Goal: Transaction & Acquisition: Book appointment/travel/reservation

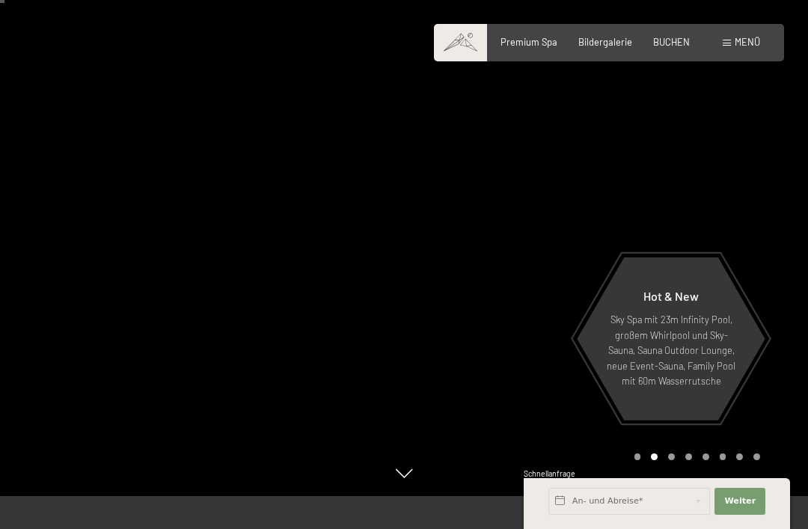
click at [671, 303] on span "Hot & New" at bounding box center [670, 296] width 55 height 14
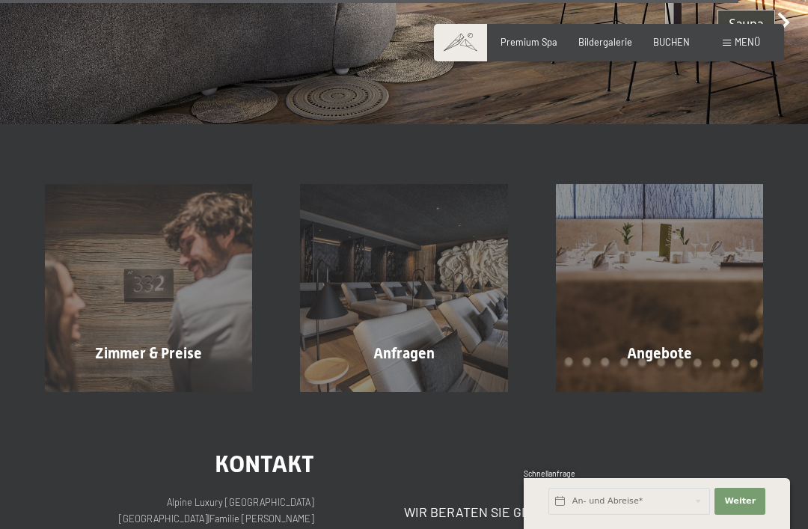
scroll to position [3852, 0]
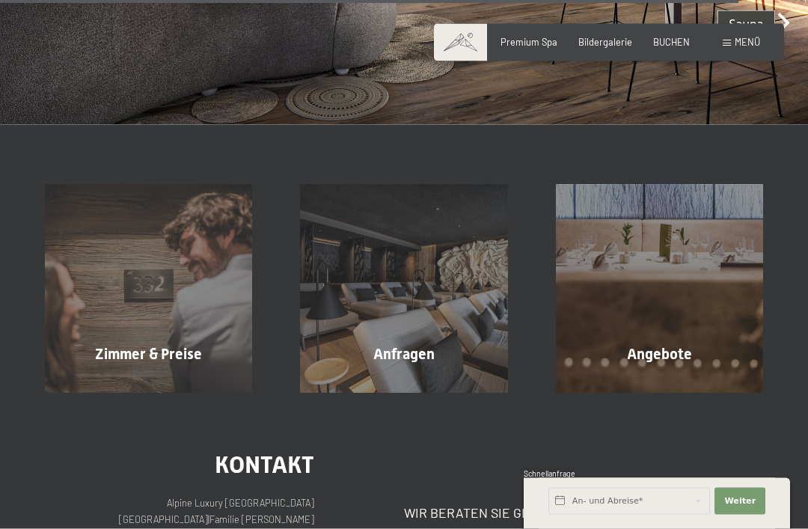
click at [139, 345] on span "Zimmer & Preise" at bounding box center [148, 354] width 107 height 18
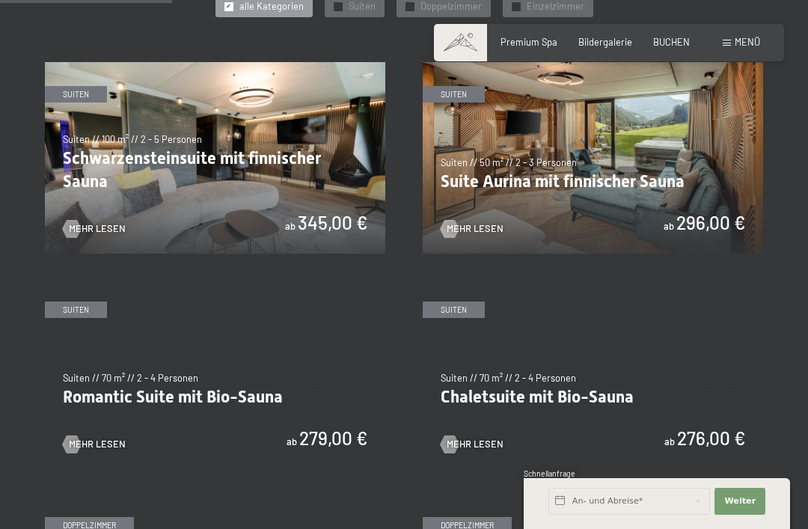
scroll to position [734, 0]
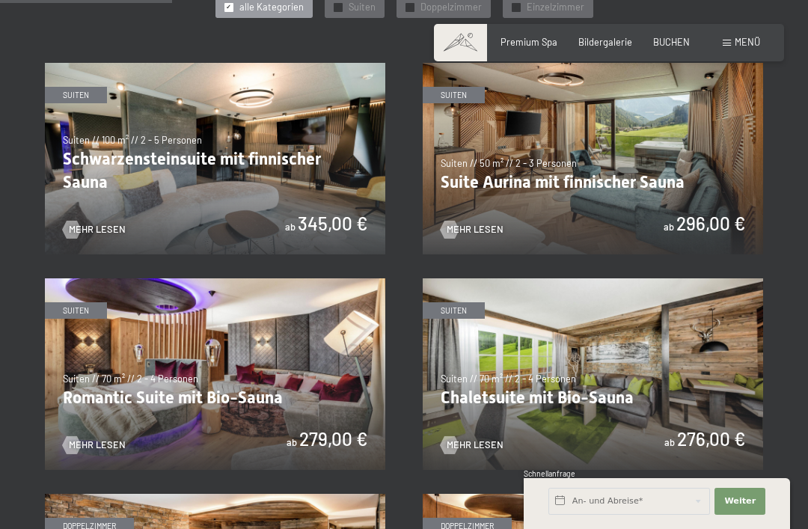
click at [502, 173] on img at bounding box center [592, 158] width 340 height 191
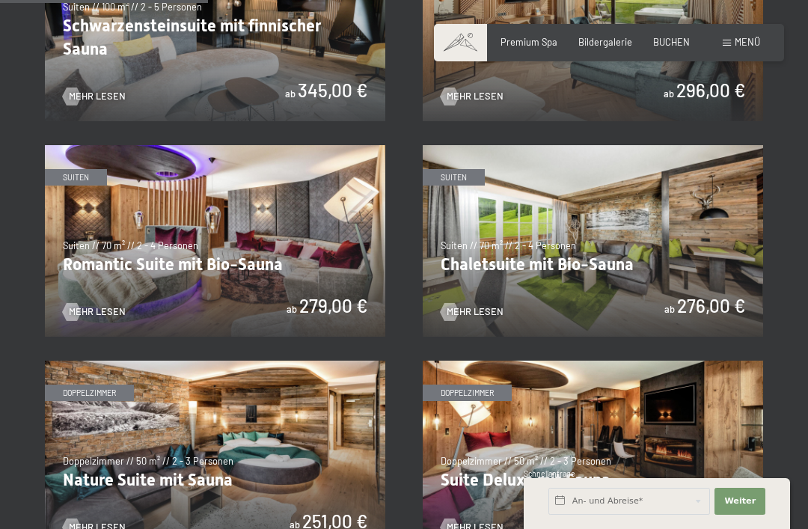
scroll to position [865, 0]
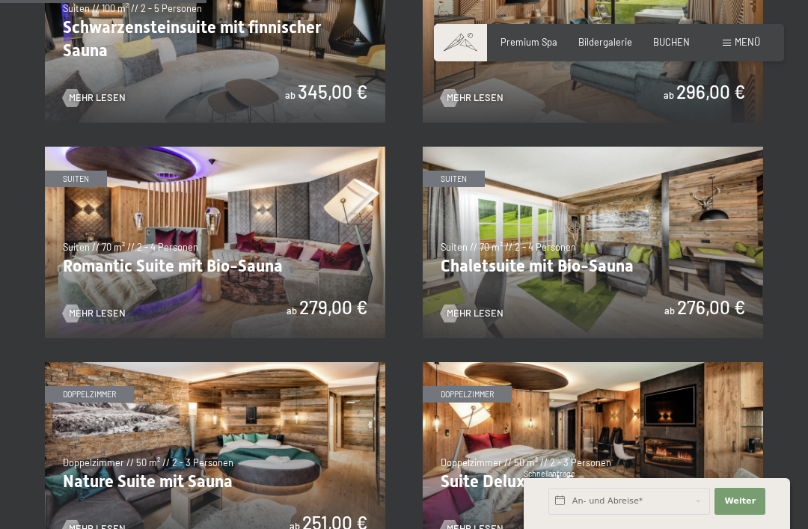
click at [505, 250] on img at bounding box center [592, 242] width 340 height 191
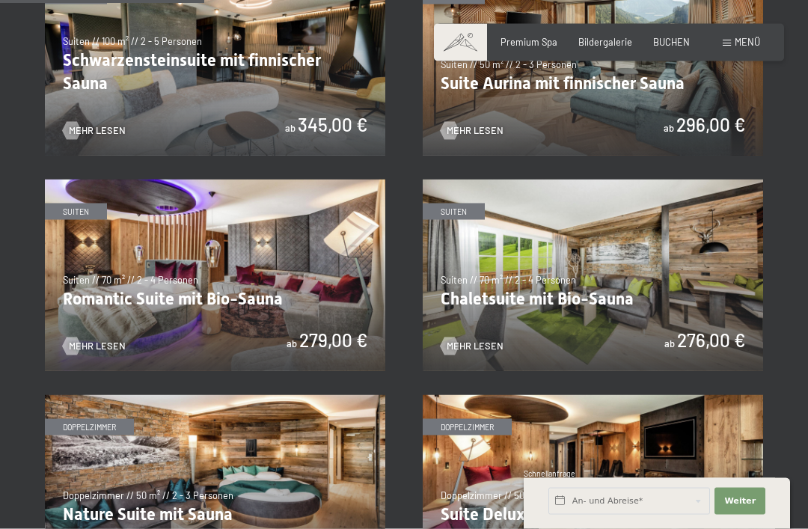
scroll to position [833, 0]
click at [114, 294] on img at bounding box center [215, 274] width 340 height 191
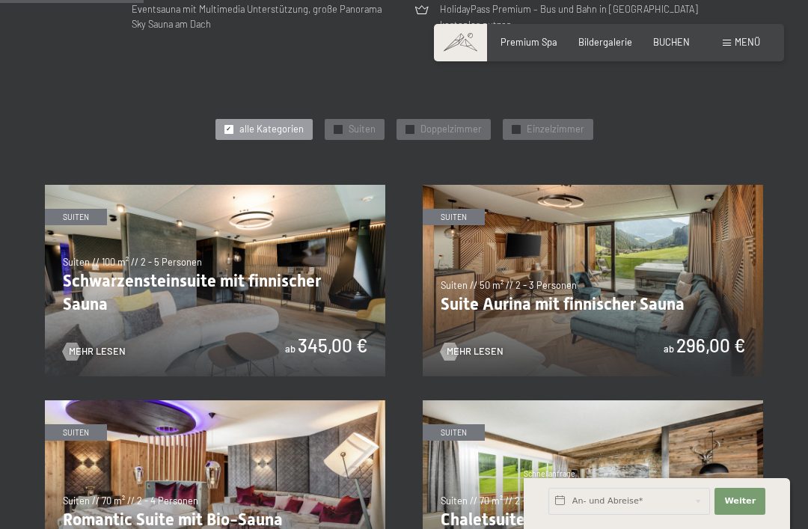
scroll to position [611, 0]
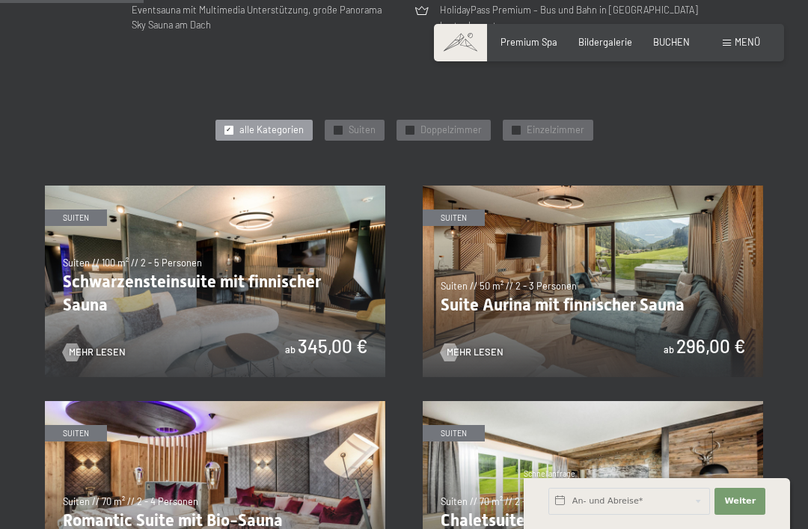
click at [116, 271] on img at bounding box center [215, 280] width 340 height 191
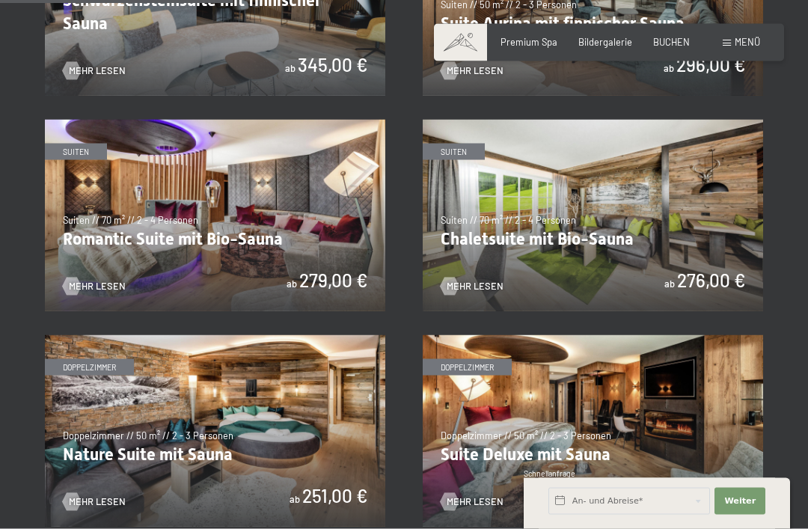
scroll to position [1043, 0]
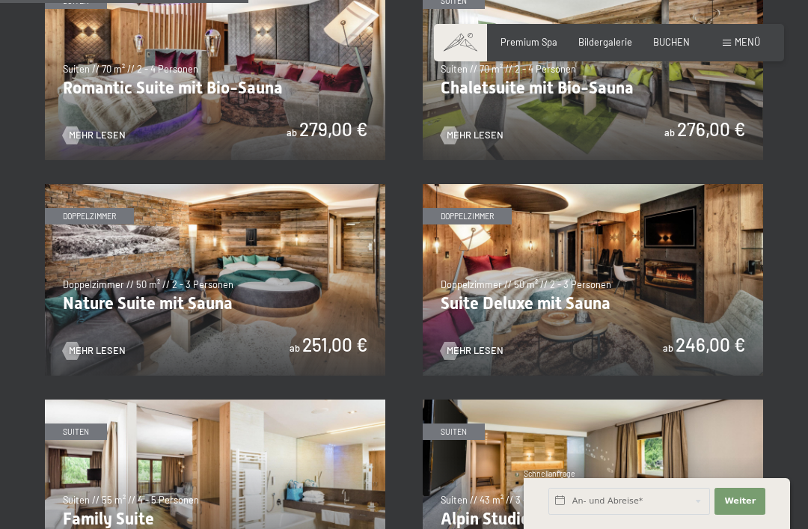
click at [479, 294] on img at bounding box center [592, 279] width 340 height 191
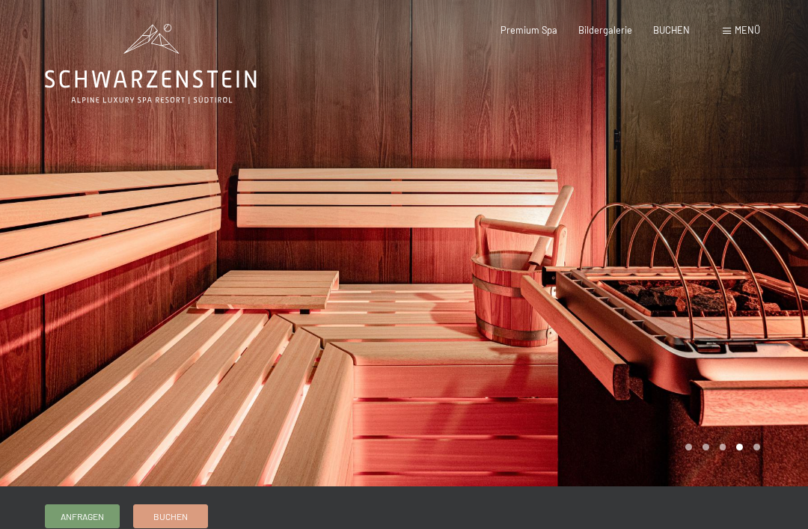
click at [175, 323] on div at bounding box center [202, 243] width 404 height 486
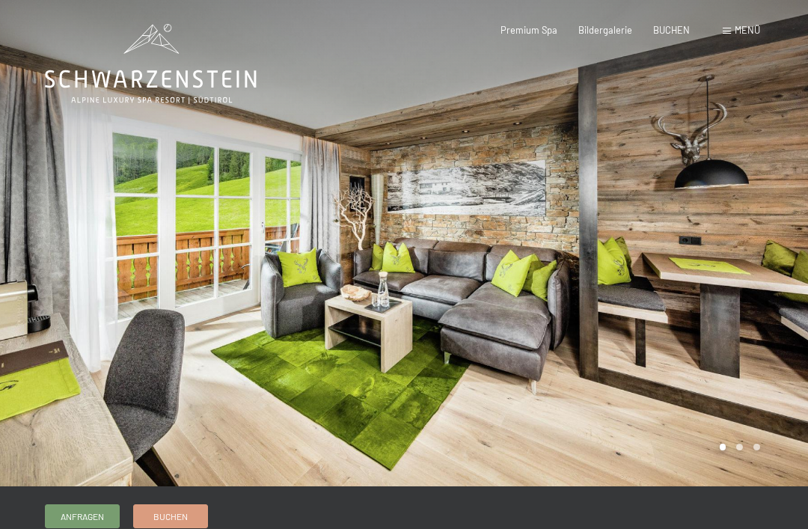
click at [124, 300] on div at bounding box center [202, 243] width 404 height 486
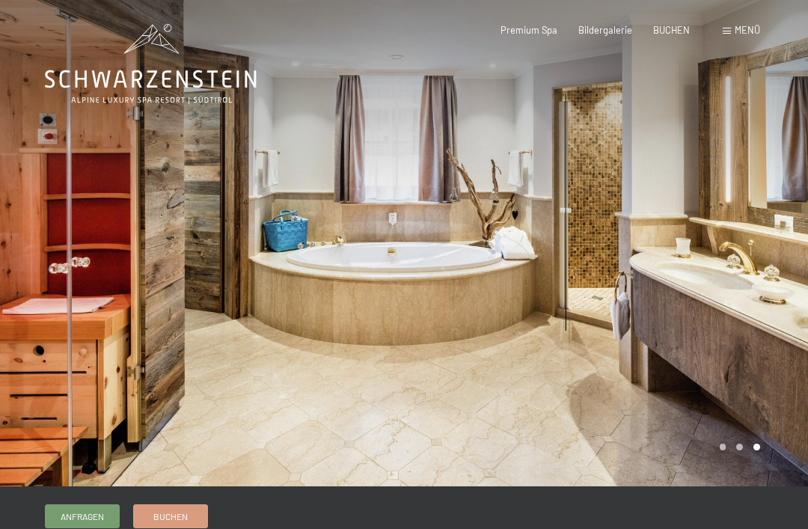
click at [178, 297] on div at bounding box center [202, 243] width 404 height 486
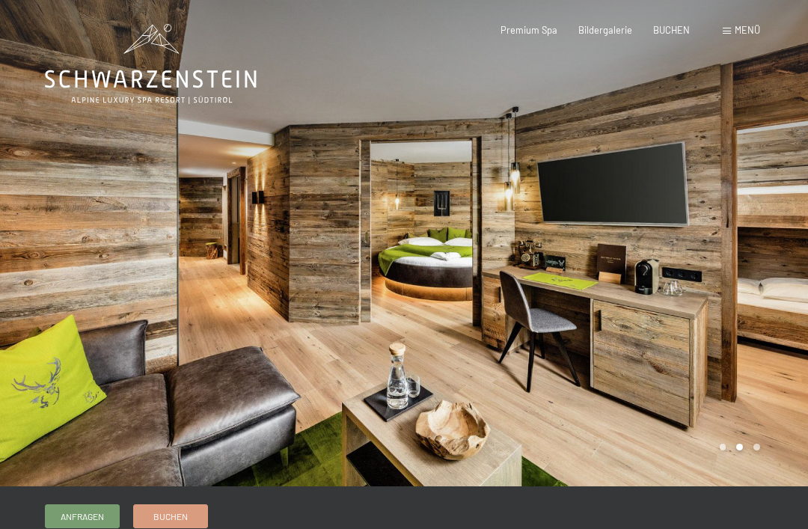
click at [197, 294] on div at bounding box center [202, 243] width 404 height 486
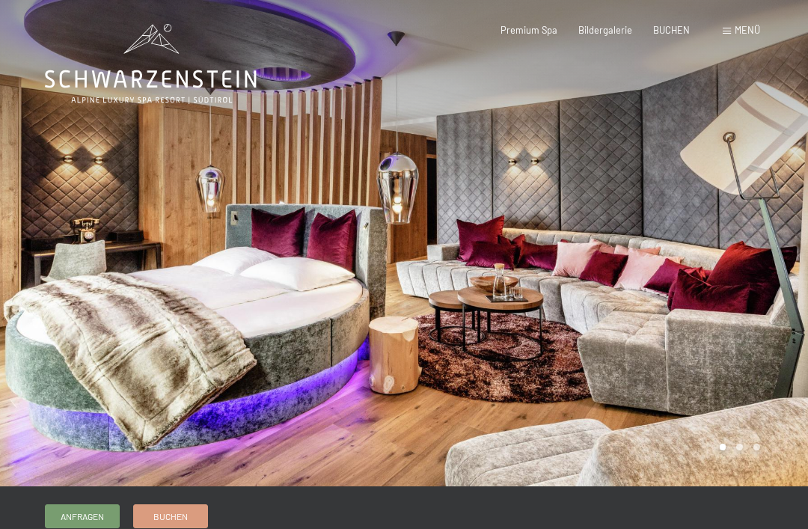
click at [179, 319] on div at bounding box center [202, 243] width 404 height 486
click at [150, 305] on div at bounding box center [202, 243] width 404 height 486
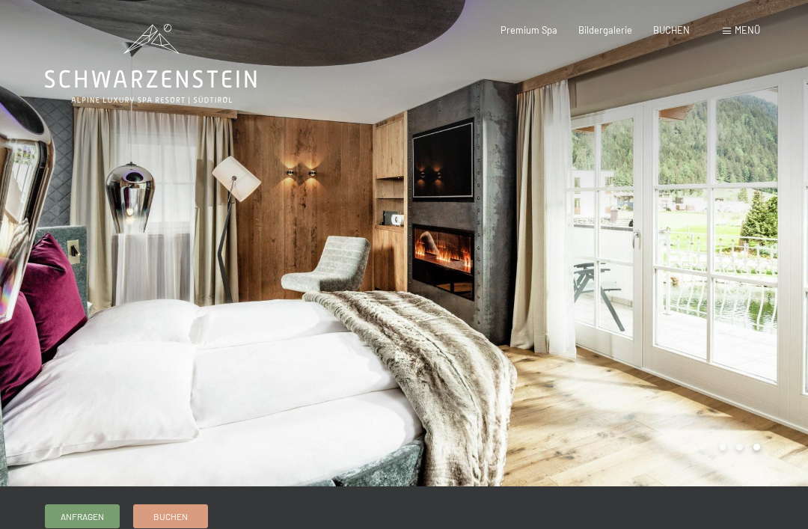
click at [124, 351] on div at bounding box center [202, 243] width 404 height 486
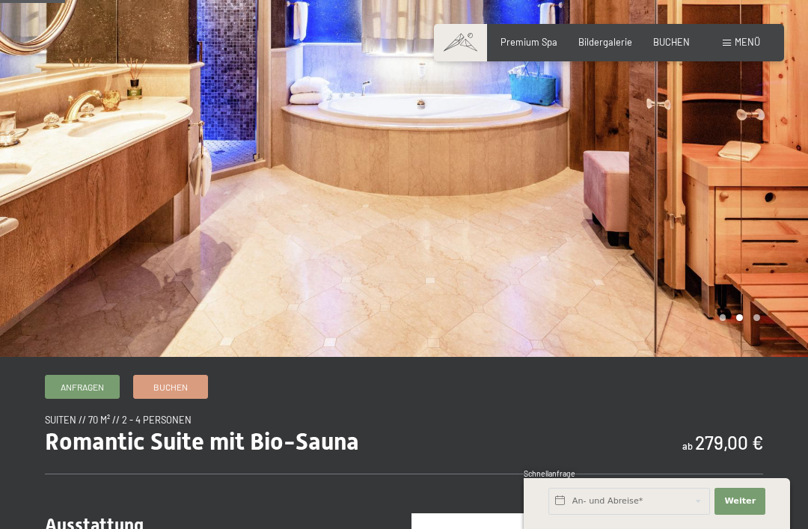
scroll to position [105, 0]
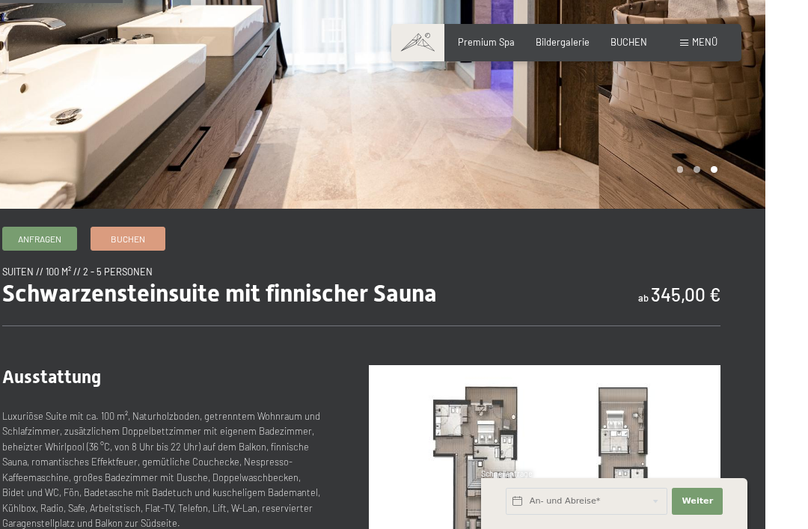
scroll to position [441, 0]
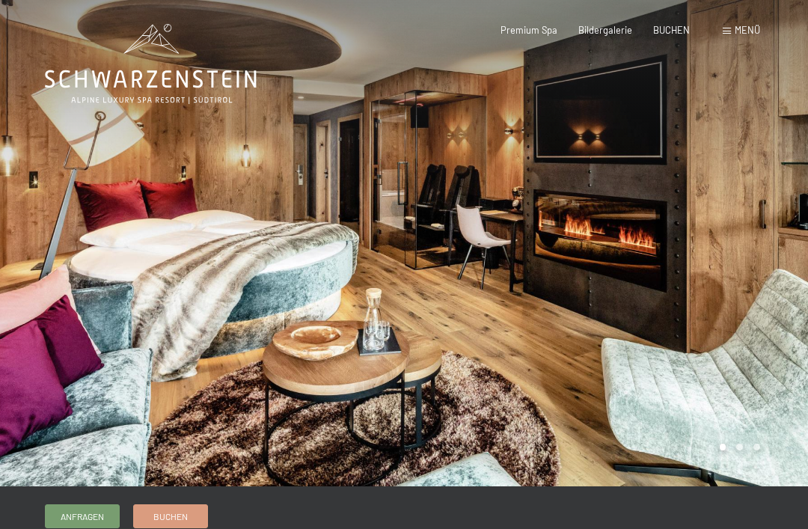
click at [151, 298] on div at bounding box center [202, 243] width 404 height 486
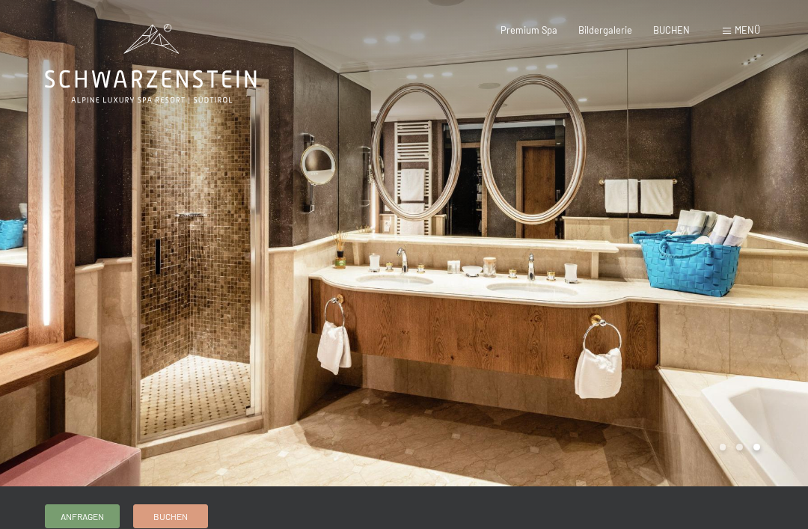
click at [179, 325] on div at bounding box center [202, 243] width 404 height 486
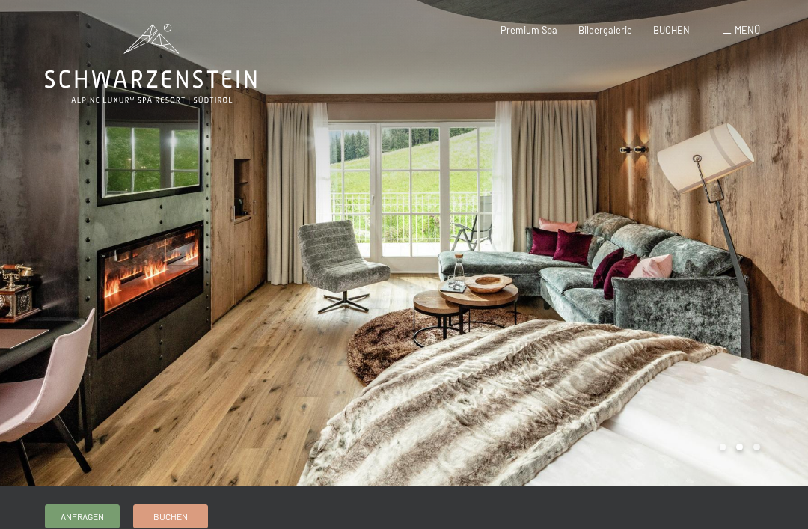
click at [166, 310] on div at bounding box center [202, 243] width 404 height 486
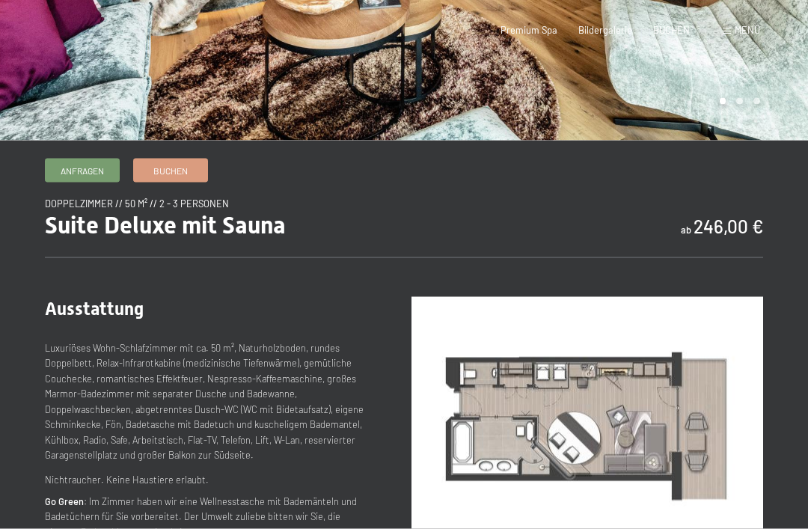
scroll to position [559, 0]
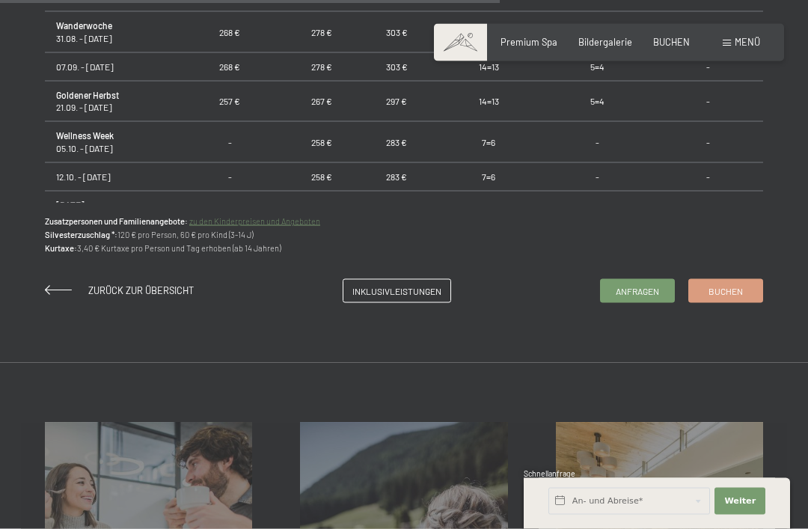
scroll to position [1034, 0]
click at [412, 292] on link "Inklusivleistungen" at bounding box center [396, 290] width 107 height 22
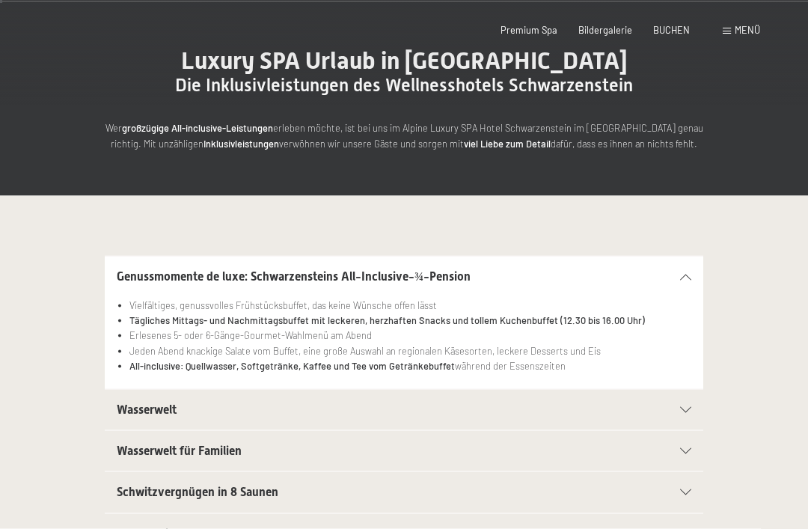
scroll to position [119, 0]
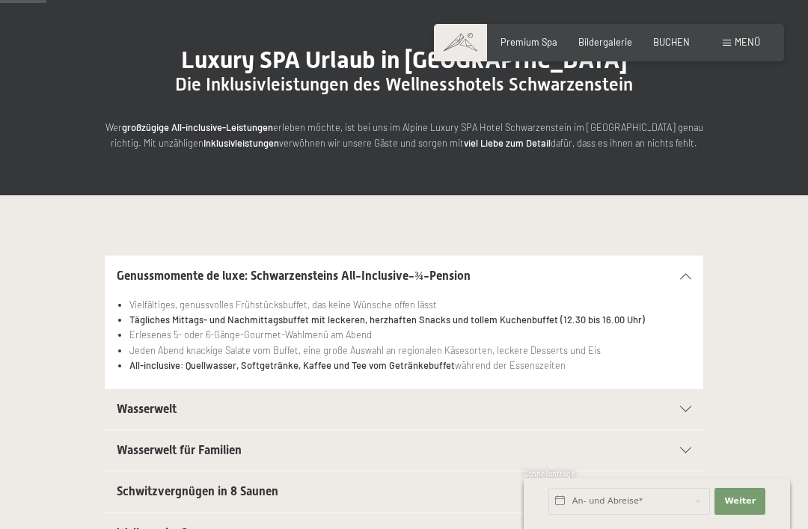
click at [145, 416] on div "Wasserwelt" at bounding box center [404, 409] width 574 height 40
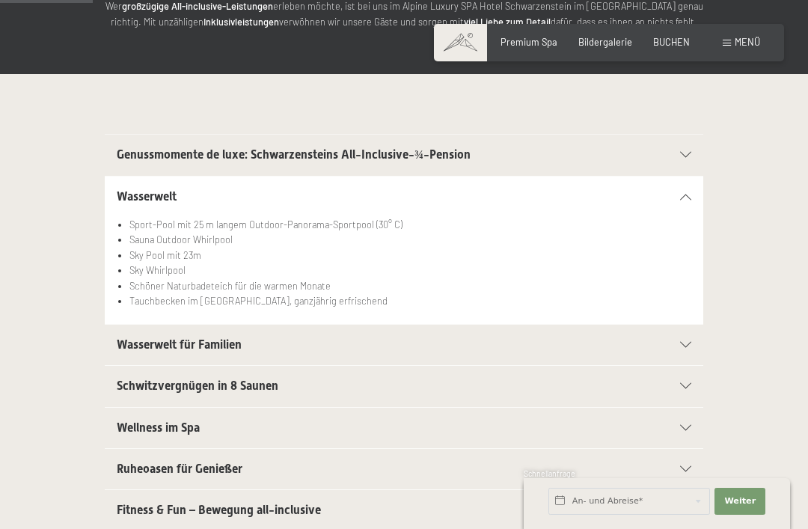
scroll to position [241, 0]
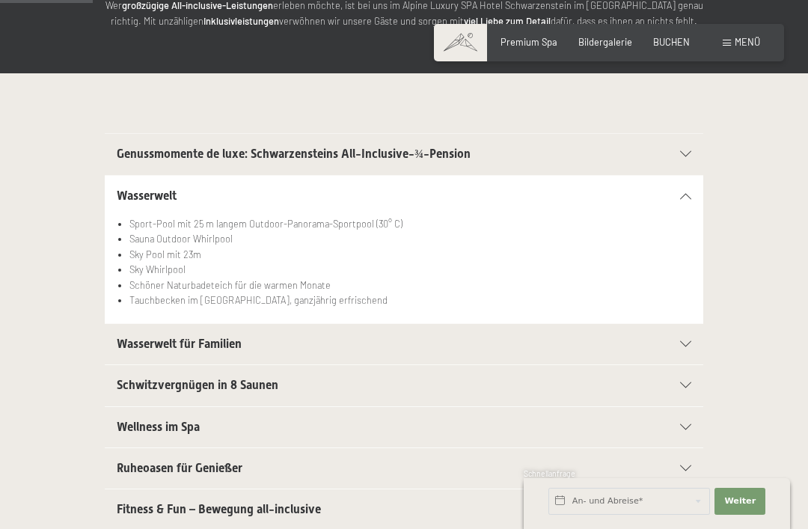
click at [140, 429] on span "Wellness im Spa" at bounding box center [158, 426] width 83 height 14
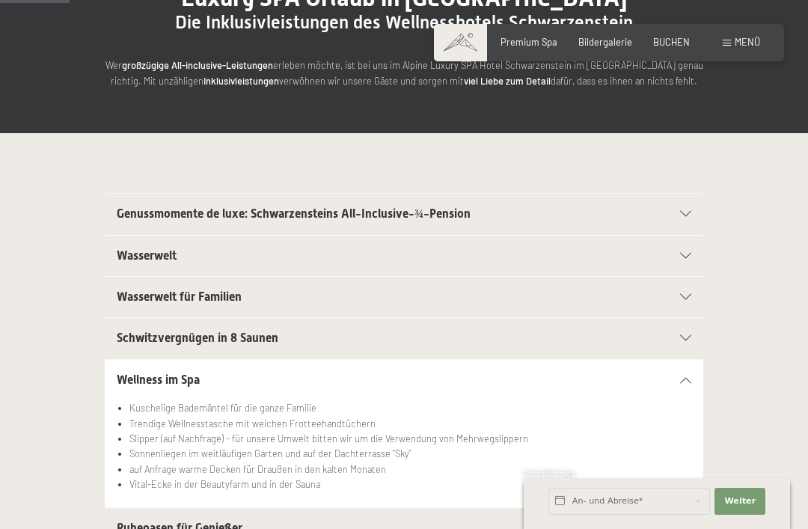
scroll to position [179, 0]
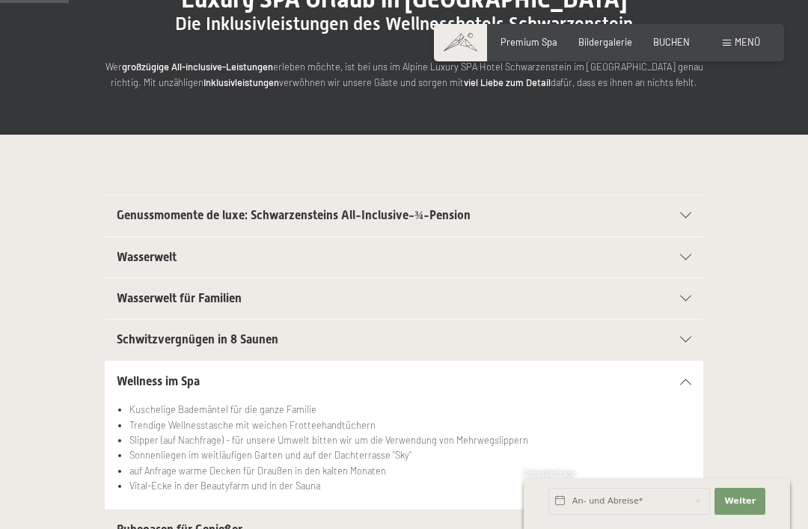
click at [155, 337] on span "Schwitzvergnügen in 8 Saunen" at bounding box center [198, 339] width 162 height 14
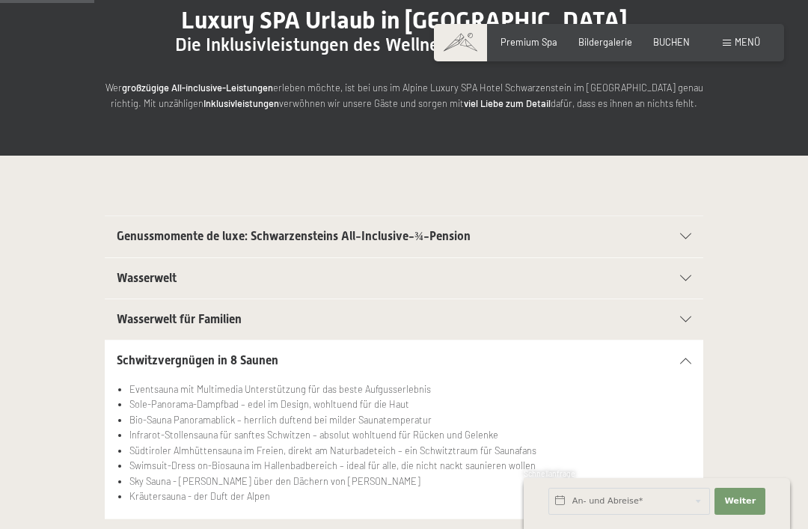
scroll to position [0, 0]
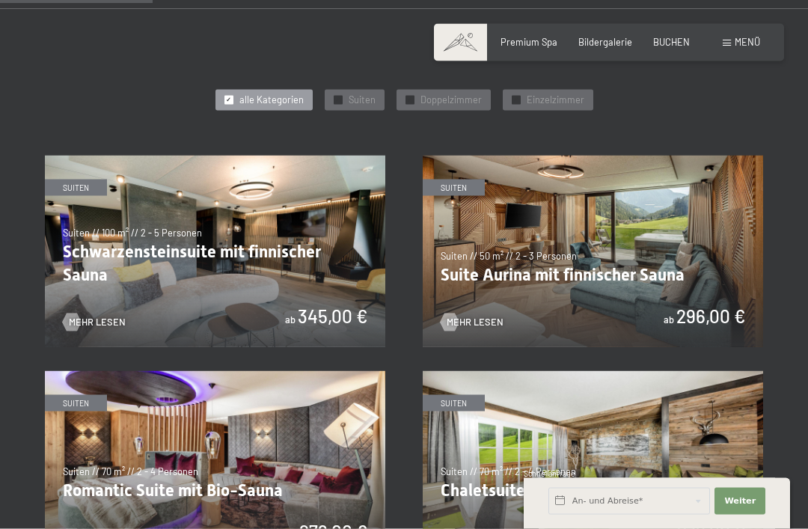
scroll to position [642, 0]
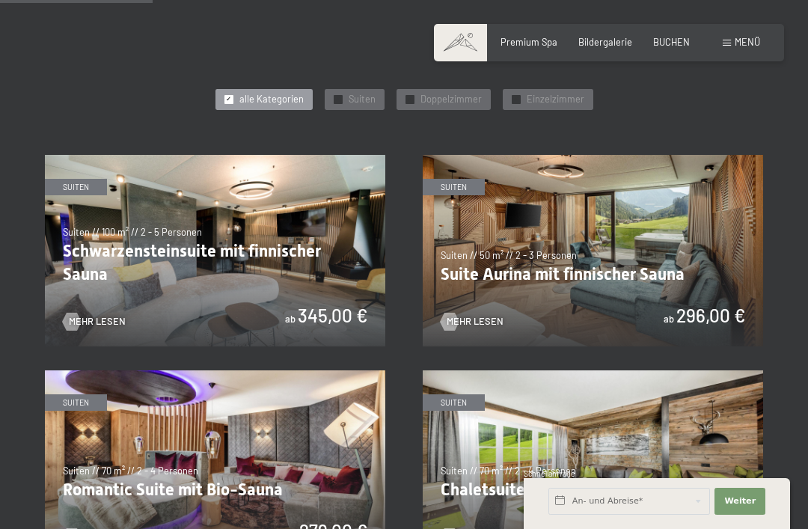
click at [546, 94] on span "Einzelzimmer" at bounding box center [555, 99] width 58 height 13
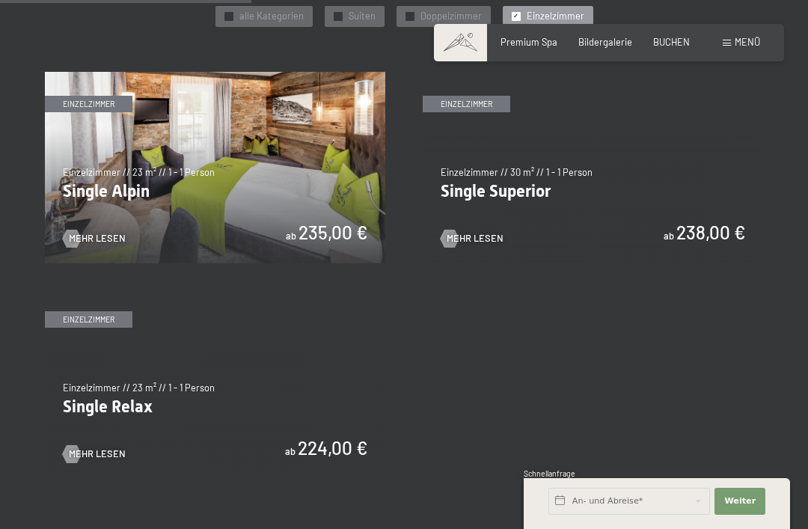
scroll to position [710, 0]
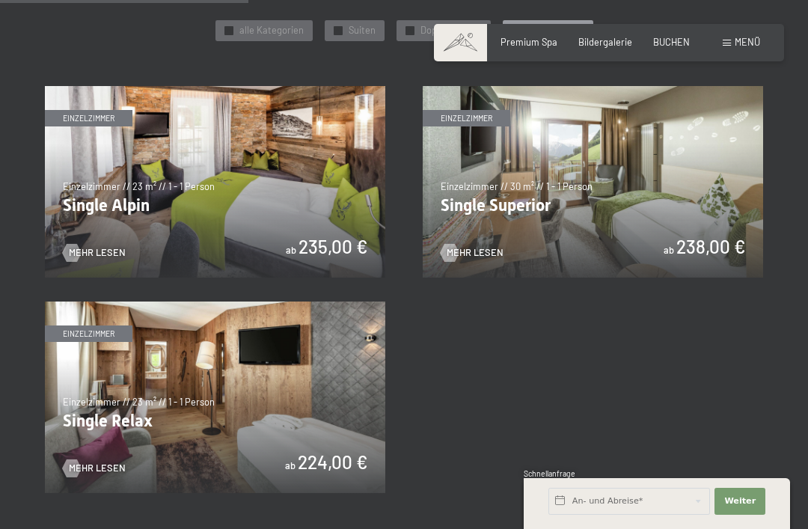
click at [105, 203] on img at bounding box center [215, 181] width 340 height 191
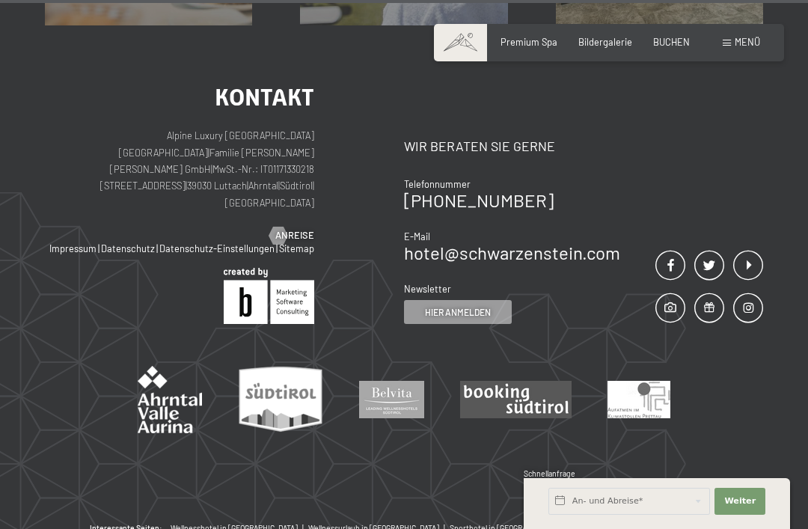
scroll to position [2380, 0]
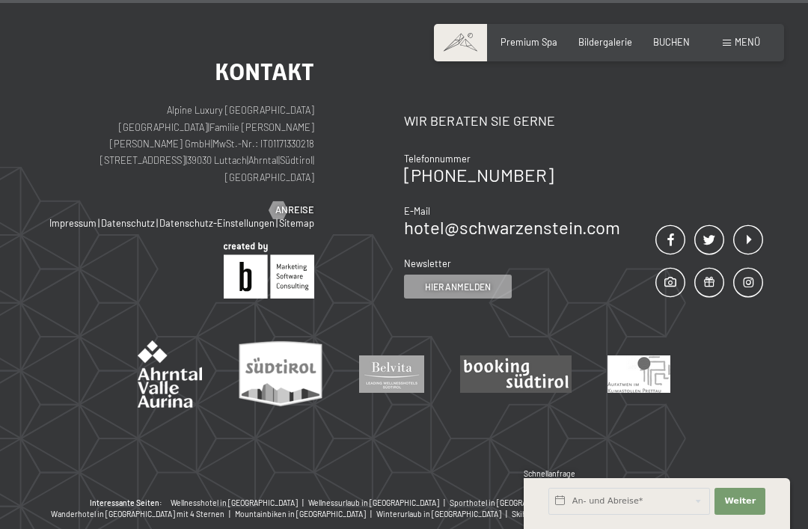
click at [186, 498] on span "Wellnesshotel in [GEOGRAPHIC_DATA]" at bounding box center [233, 502] width 127 height 9
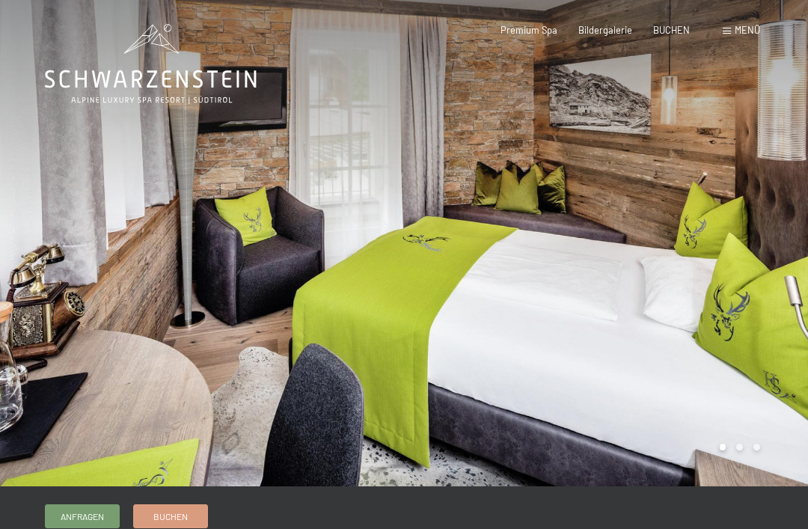
click at [144, 289] on div at bounding box center [202, 243] width 404 height 486
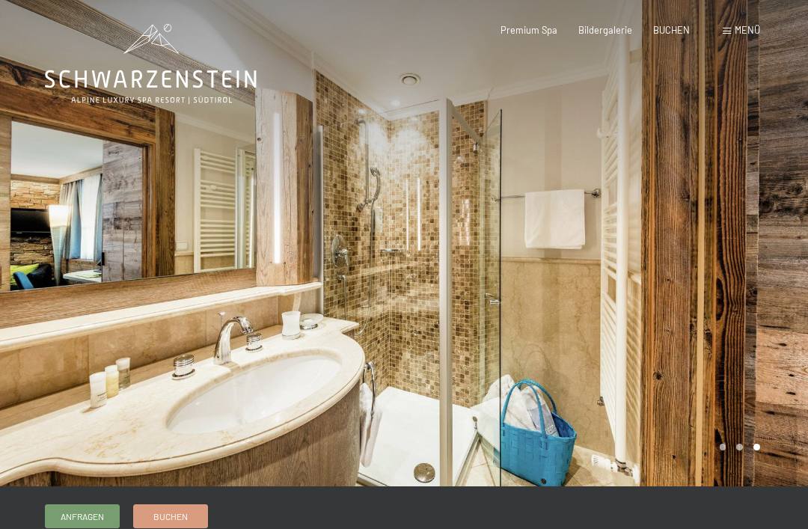
click at [131, 264] on div at bounding box center [202, 243] width 404 height 486
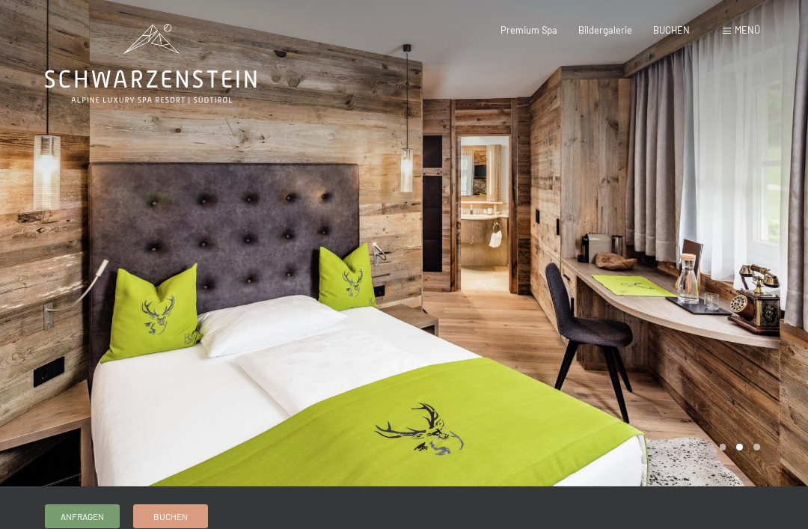
click at [120, 239] on div at bounding box center [202, 243] width 404 height 486
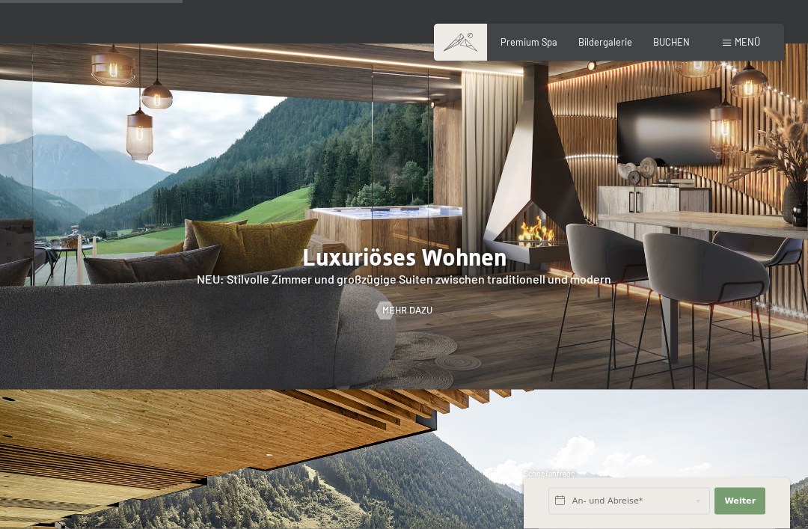
scroll to position [1260, 0]
click at [400, 306] on span "Mehr dazu" at bounding box center [407, 310] width 50 height 13
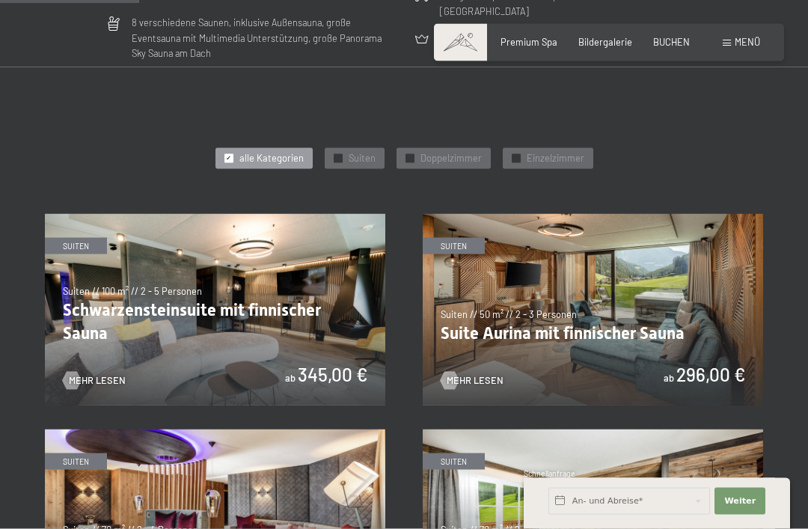
scroll to position [583, 0]
click at [483, 329] on img at bounding box center [592, 308] width 340 height 191
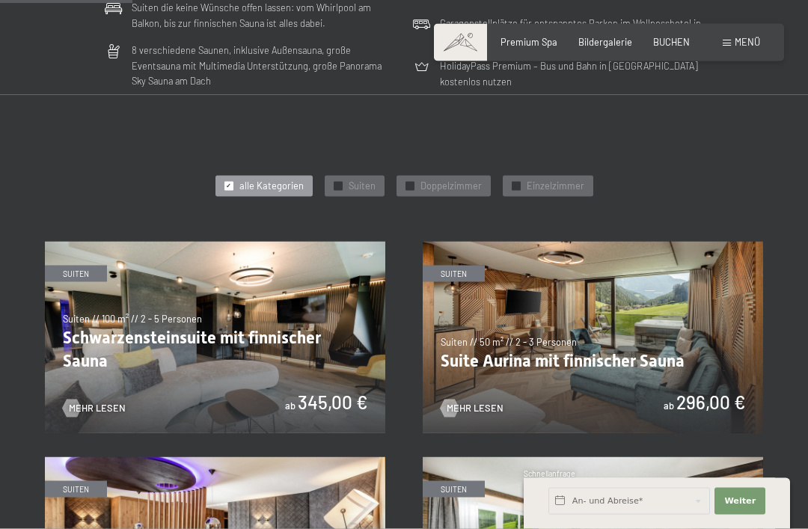
scroll to position [653, 0]
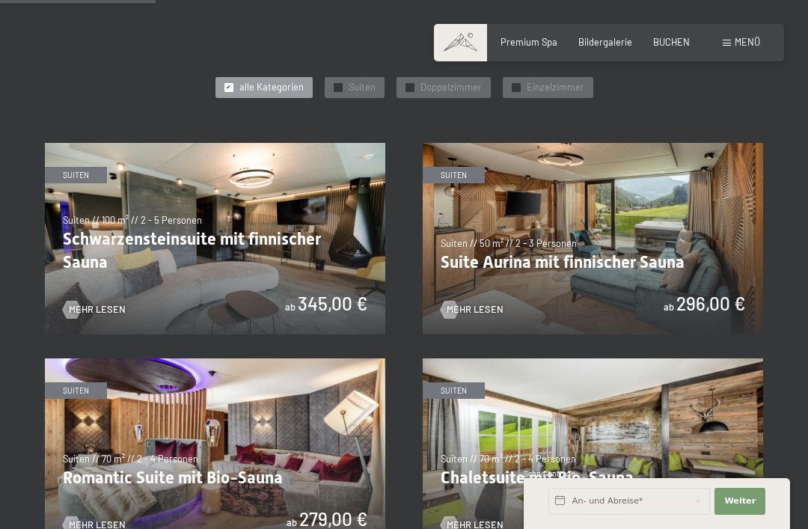
click at [131, 237] on img at bounding box center [215, 238] width 340 height 191
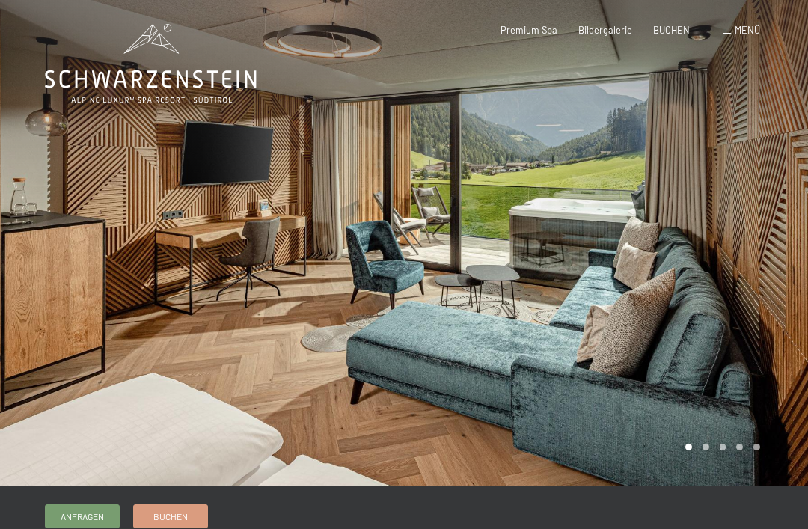
click at [168, 312] on div at bounding box center [202, 243] width 404 height 486
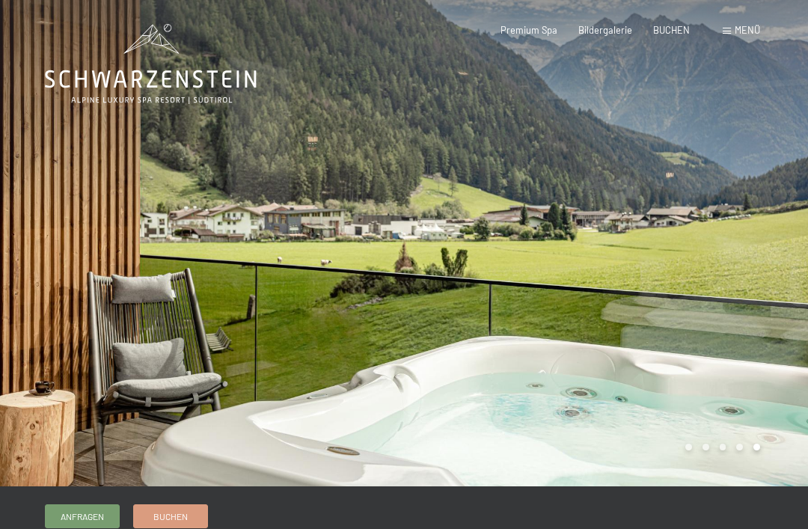
click at [90, 312] on div at bounding box center [202, 243] width 404 height 486
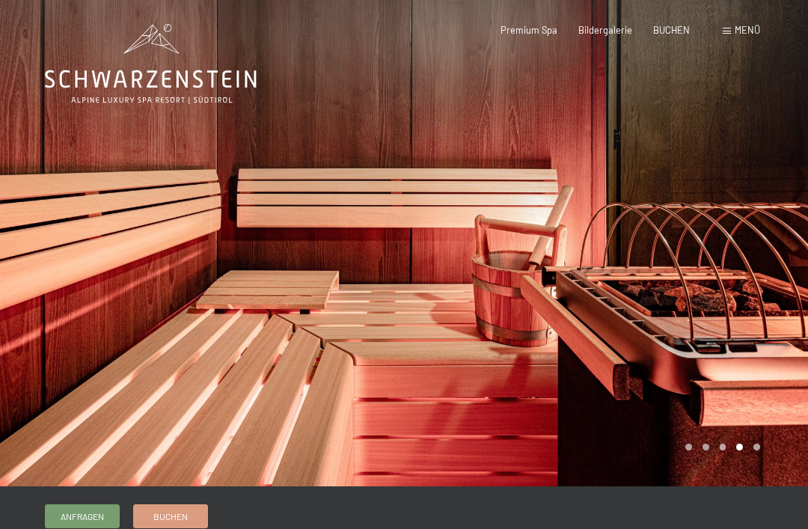
click at [77, 329] on div at bounding box center [202, 243] width 404 height 486
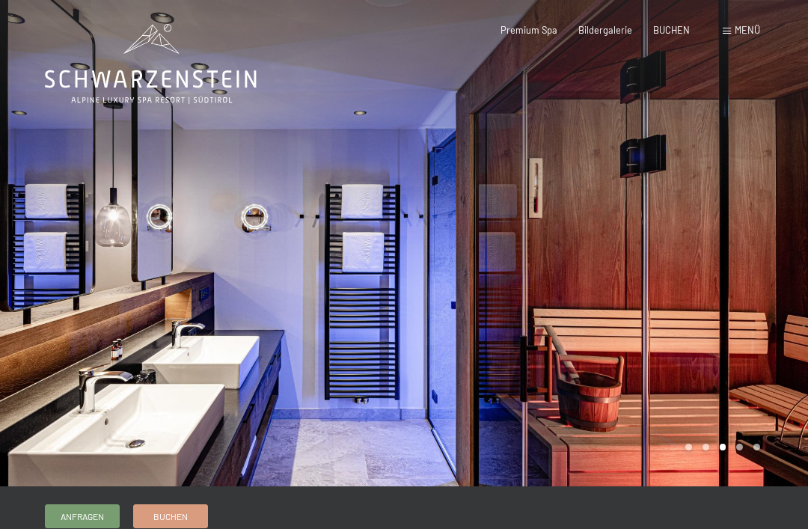
click at [127, 301] on div at bounding box center [202, 243] width 404 height 486
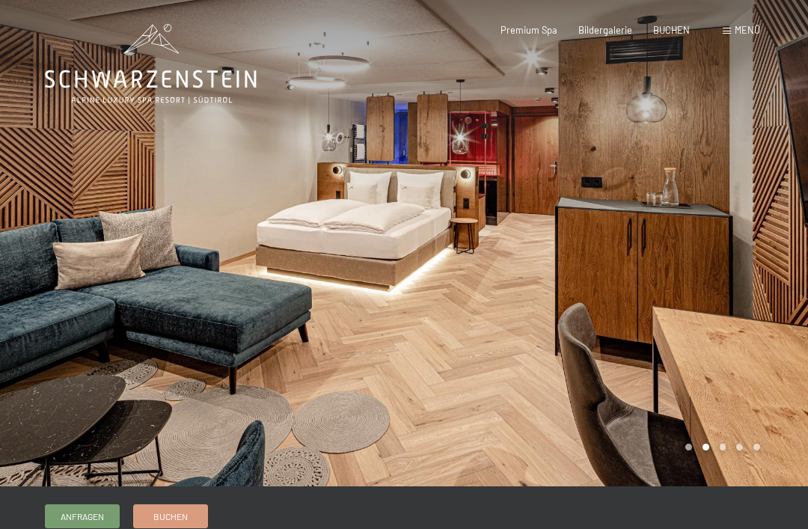
click at [161, 289] on div at bounding box center [202, 243] width 404 height 486
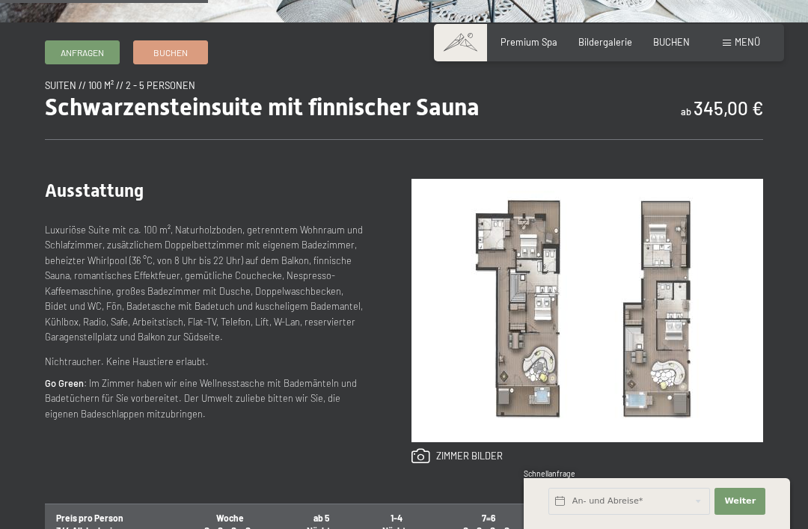
scroll to position [472, 0]
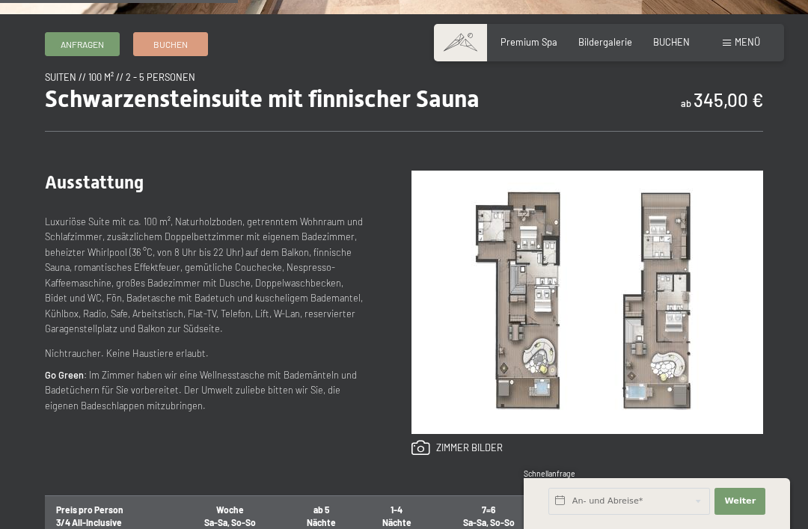
click at [446, 449] on link at bounding box center [456, 448] width 91 height 16
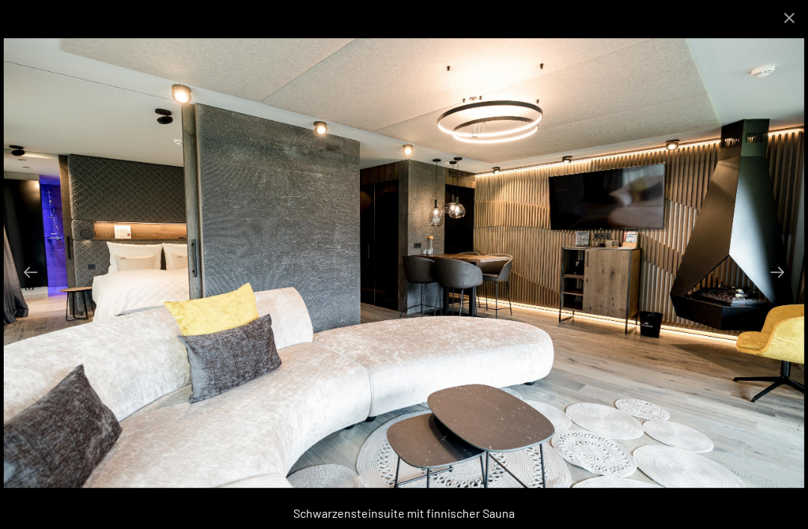
click at [26, 286] on button "Previous slide" at bounding box center [30, 271] width 31 height 29
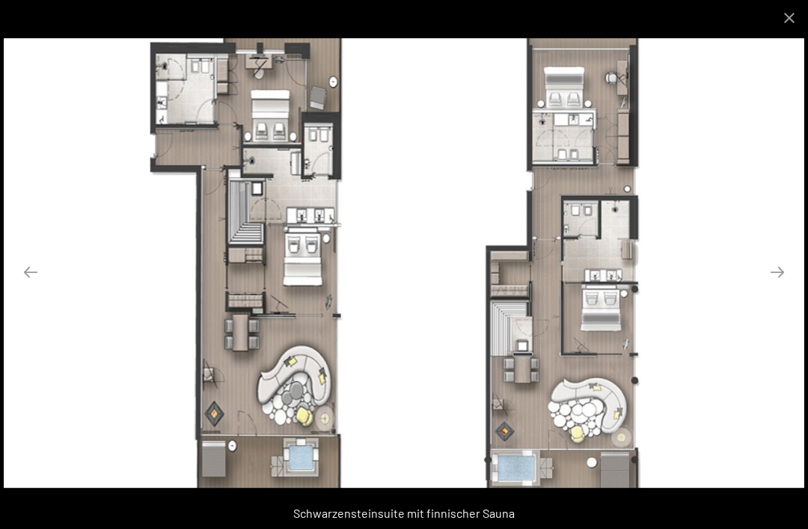
click at [27, 283] on button "Previous slide" at bounding box center [30, 271] width 31 height 29
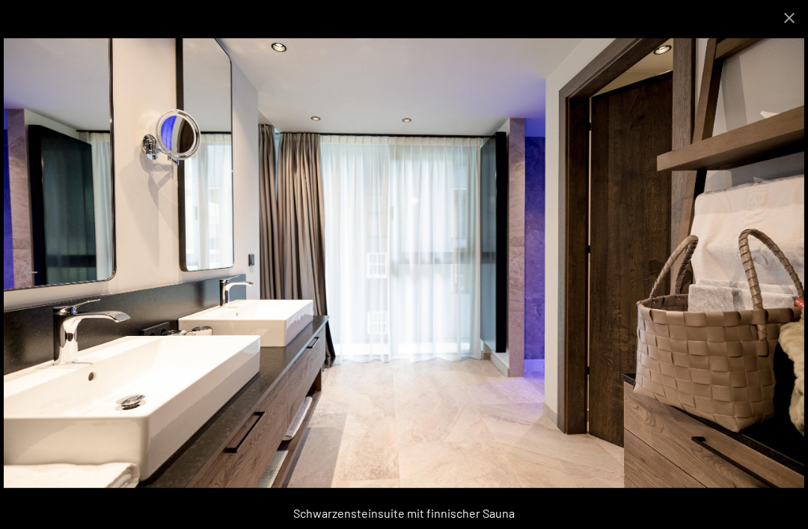
click at [34, 286] on button "Previous slide" at bounding box center [30, 271] width 31 height 29
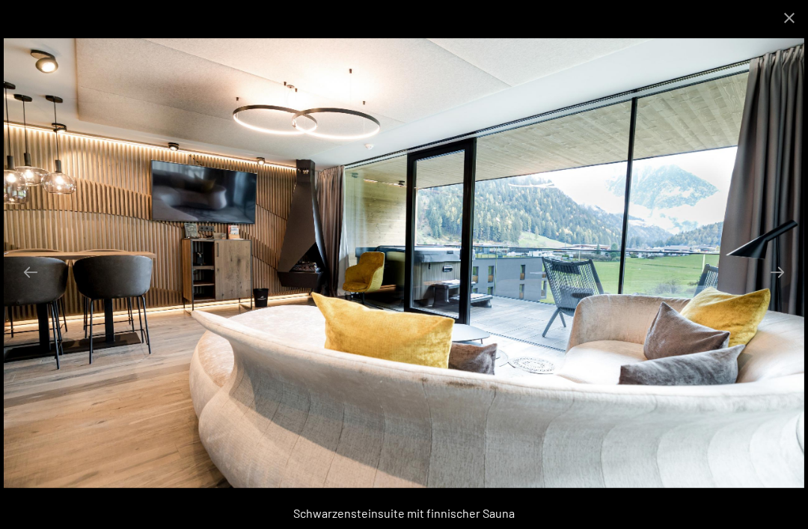
click at [34, 286] on button "Previous slide" at bounding box center [30, 271] width 31 height 29
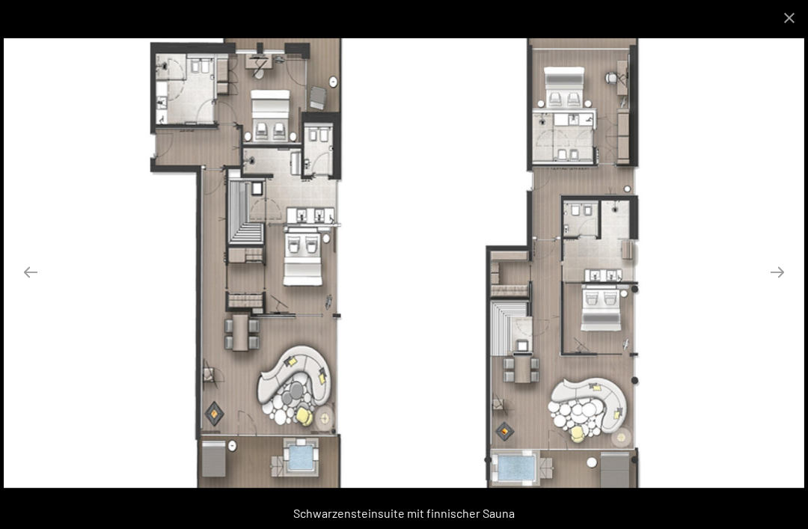
click at [795, 20] on button "Close gallery" at bounding box center [788, 17] width 37 height 35
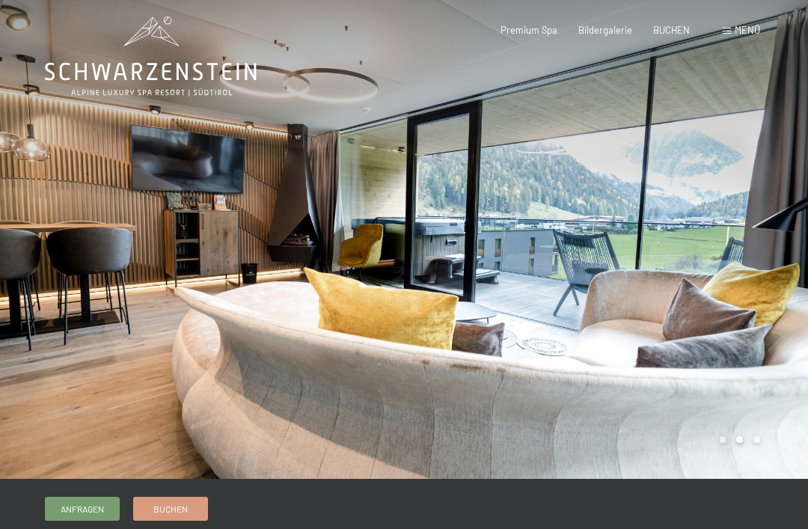
scroll to position [6, 0]
